Goal: Task Accomplishment & Management: Complete application form

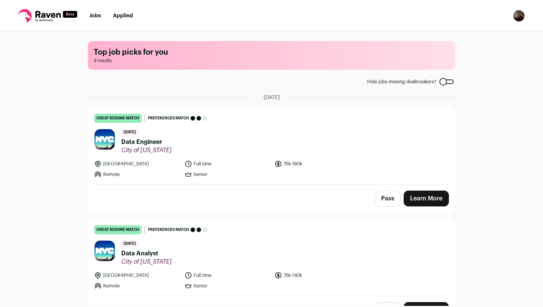
click at [145, 143] on span "Data Engineer" at bounding box center [146, 142] width 50 height 9
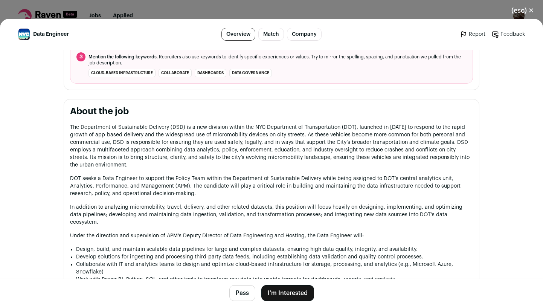
scroll to position [403, 0]
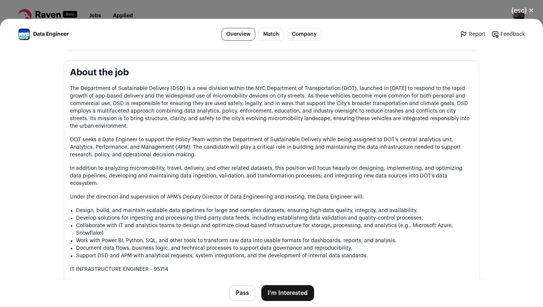
click at [281, 296] on button "I'm Interested" at bounding box center [287, 293] width 53 height 16
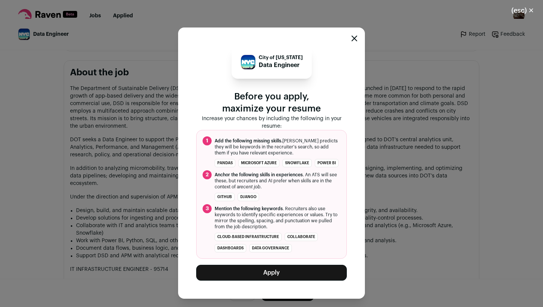
click at [261, 275] on button "Apply" at bounding box center [271, 273] width 151 height 16
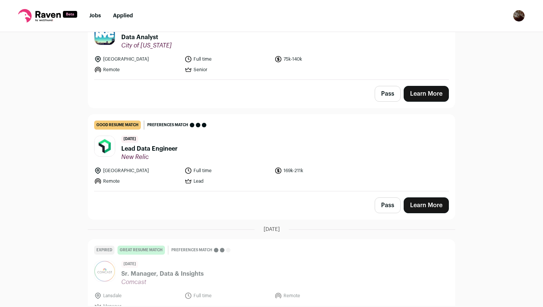
scroll to position [107, 0]
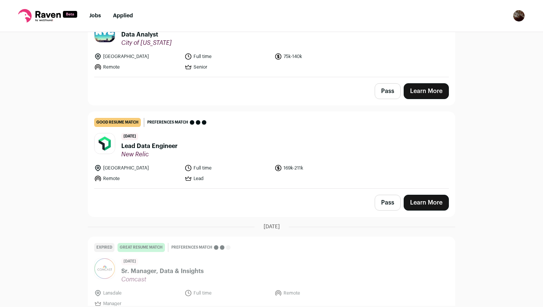
click at [163, 150] on span "Lead Data Engineer" at bounding box center [149, 146] width 57 height 9
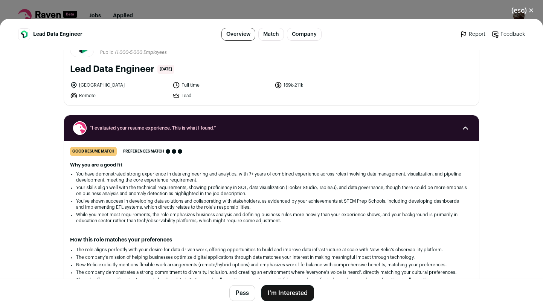
scroll to position [37, 0]
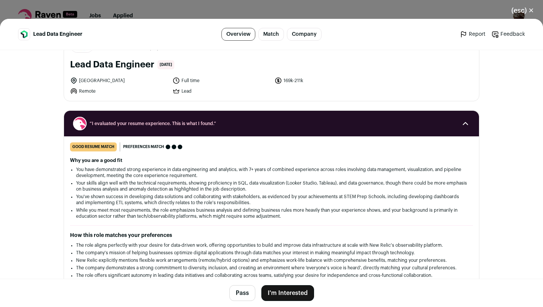
click at [278, 291] on button "I'm Interested" at bounding box center [287, 293] width 53 height 16
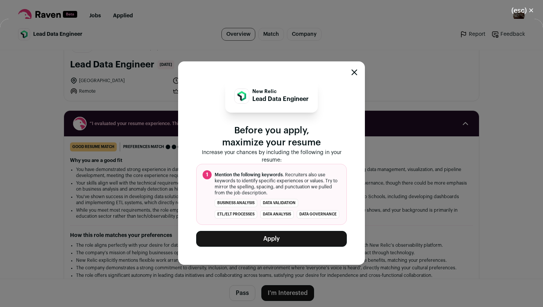
click at [274, 246] on button "Apply" at bounding box center [271, 239] width 151 height 16
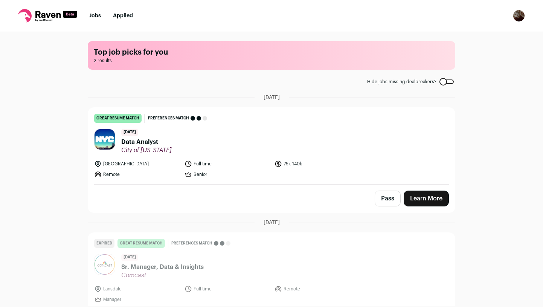
click at [157, 142] on span "Data Analyst" at bounding box center [146, 142] width 50 height 9
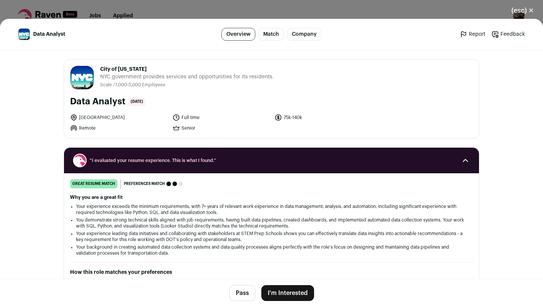
click at [273, 294] on button "I'm Interested" at bounding box center [287, 293] width 53 height 16
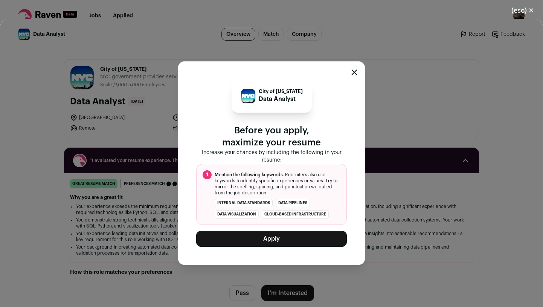
click at [277, 237] on button "Apply" at bounding box center [271, 239] width 151 height 16
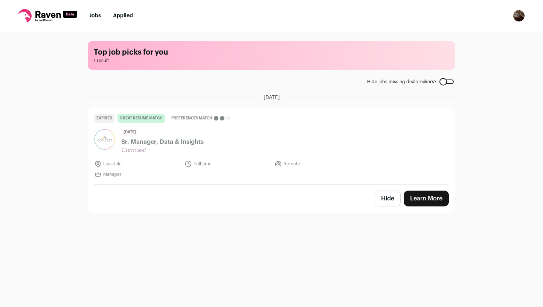
click at [117, 19] on li "Applied" at bounding box center [123, 16] width 20 height 8
click at [121, 14] on link "Applied" at bounding box center [123, 15] width 20 height 5
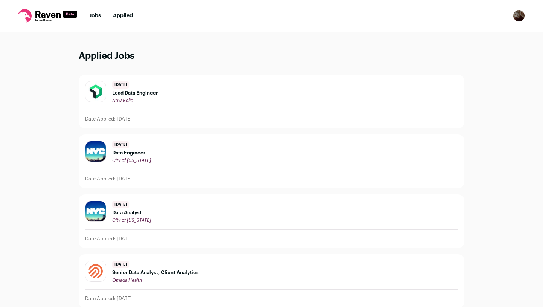
click at [185, 218] on div "[DATE] Data Analyst City of [US_STATE]" at bounding box center [271, 212] width 373 height 23
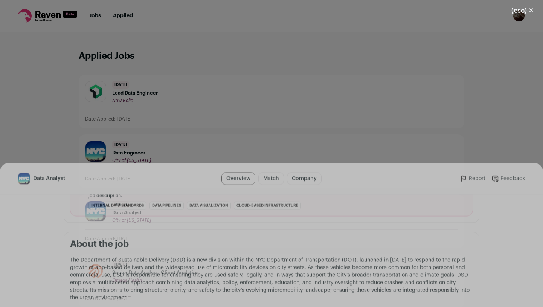
scroll to position [327, 0]
